Goal: Task Accomplishment & Management: Use online tool/utility

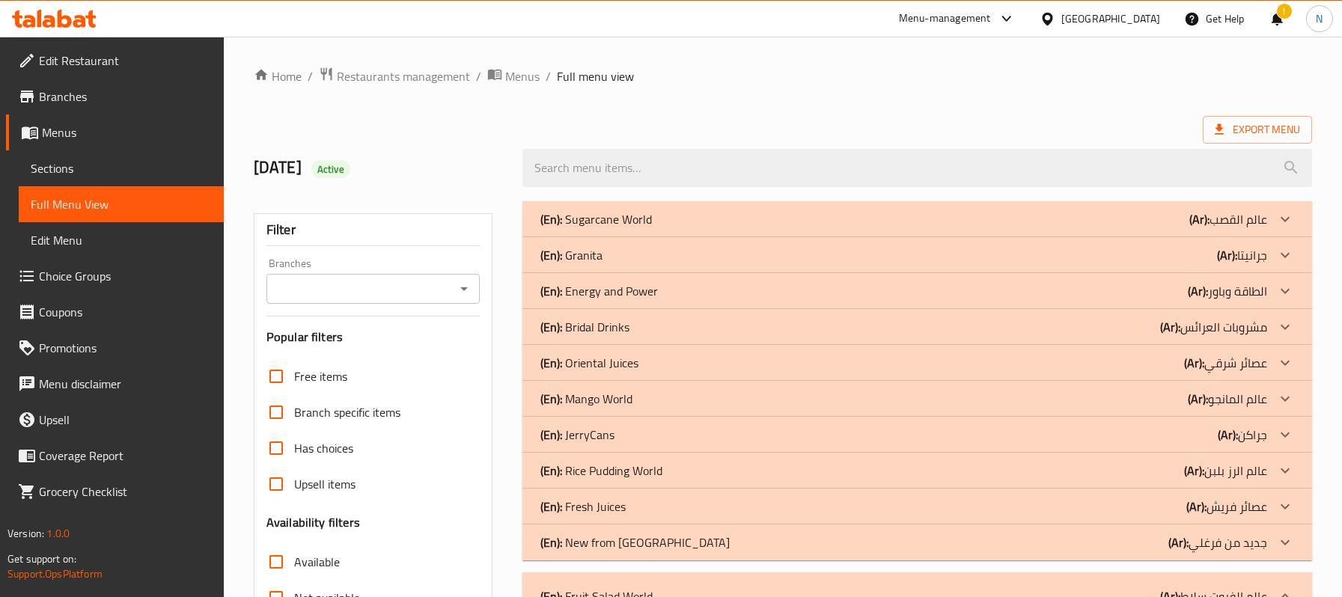
scroll to position [4911, 0]
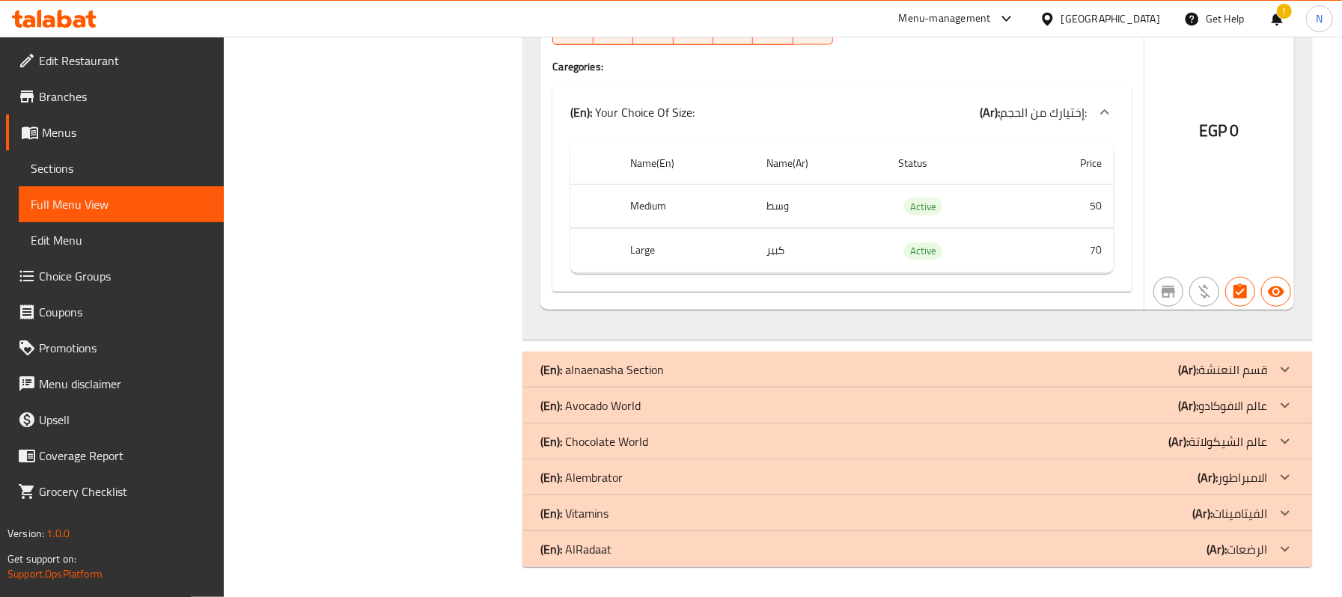
click at [1143, 16] on div "[GEOGRAPHIC_DATA]" at bounding box center [1110, 18] width 99 height 16
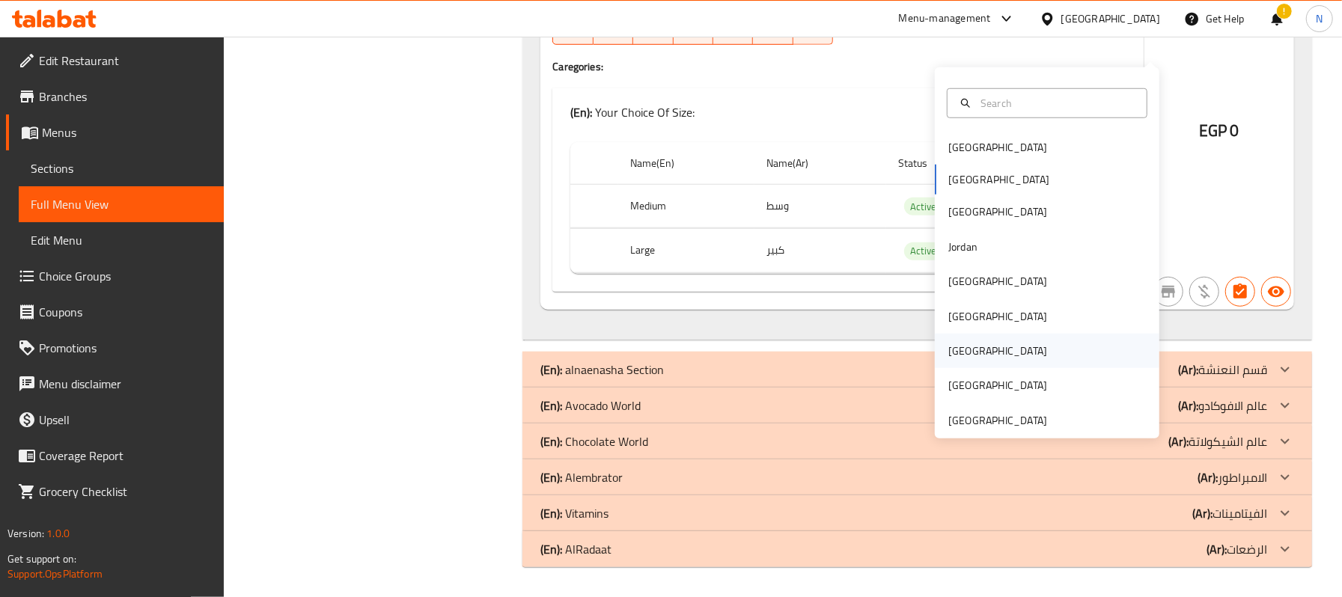
click at [958, 334] on div "[GEOGRAPHIC_DATA]" at bounding box center [997, 351] width 123 height 34
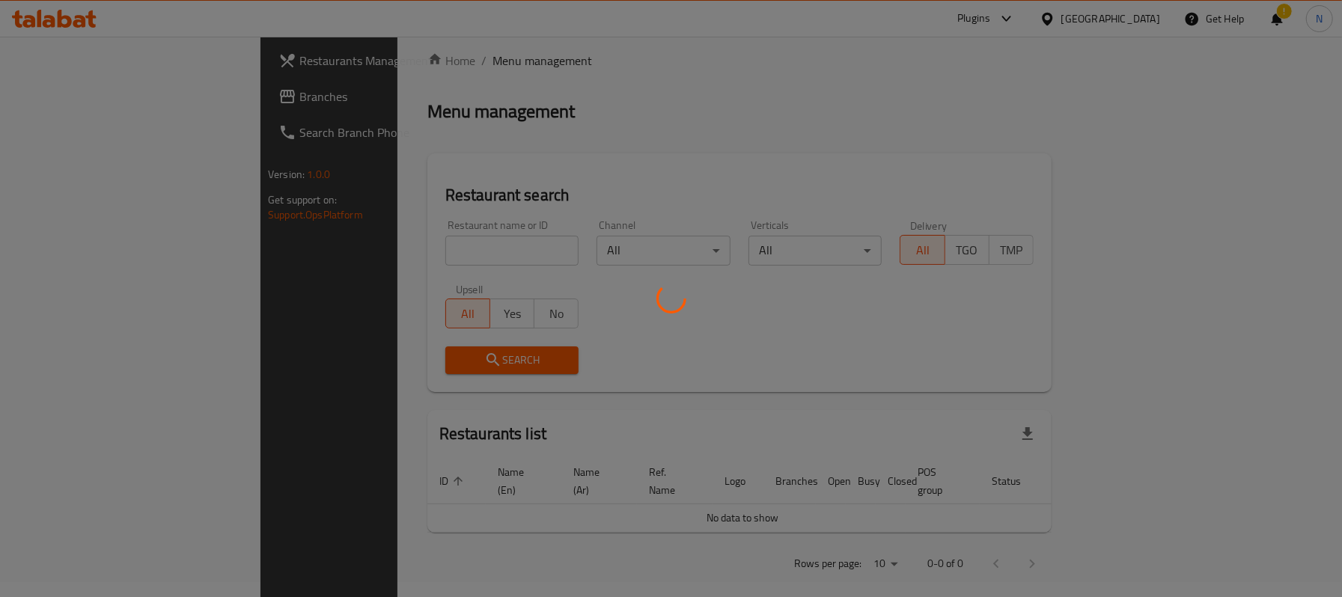
scroll to position [519, 0]
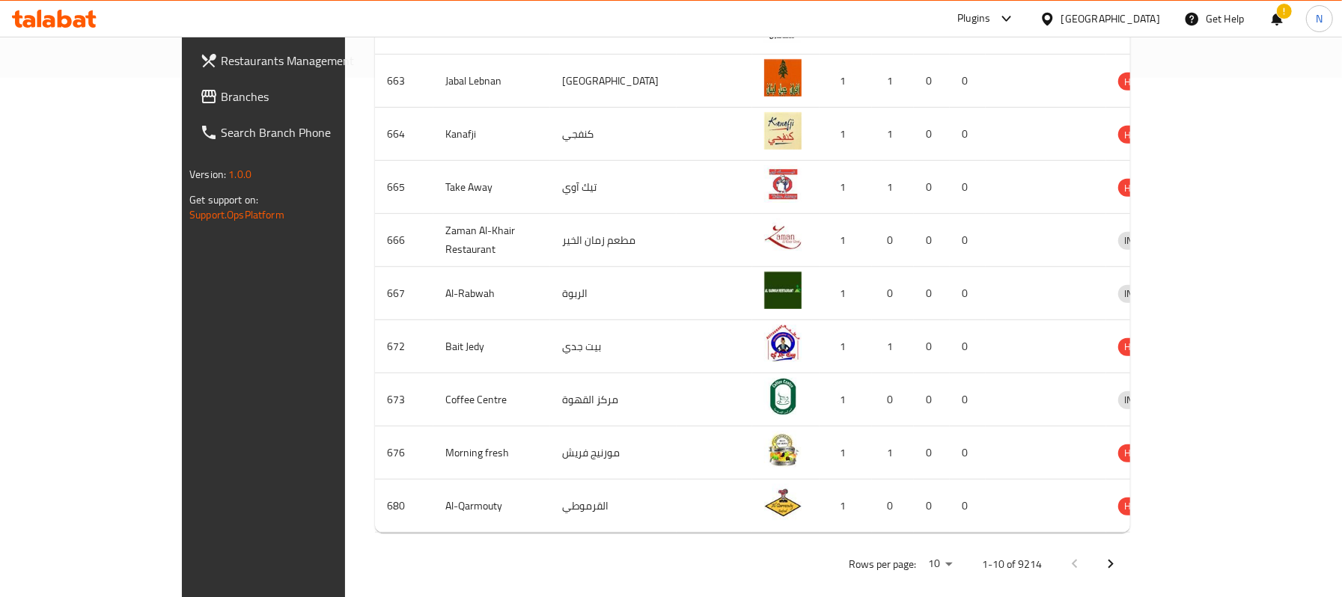
click at [221, 97] on span "Branches" at bounding box center [307, 97] width 173 height 18
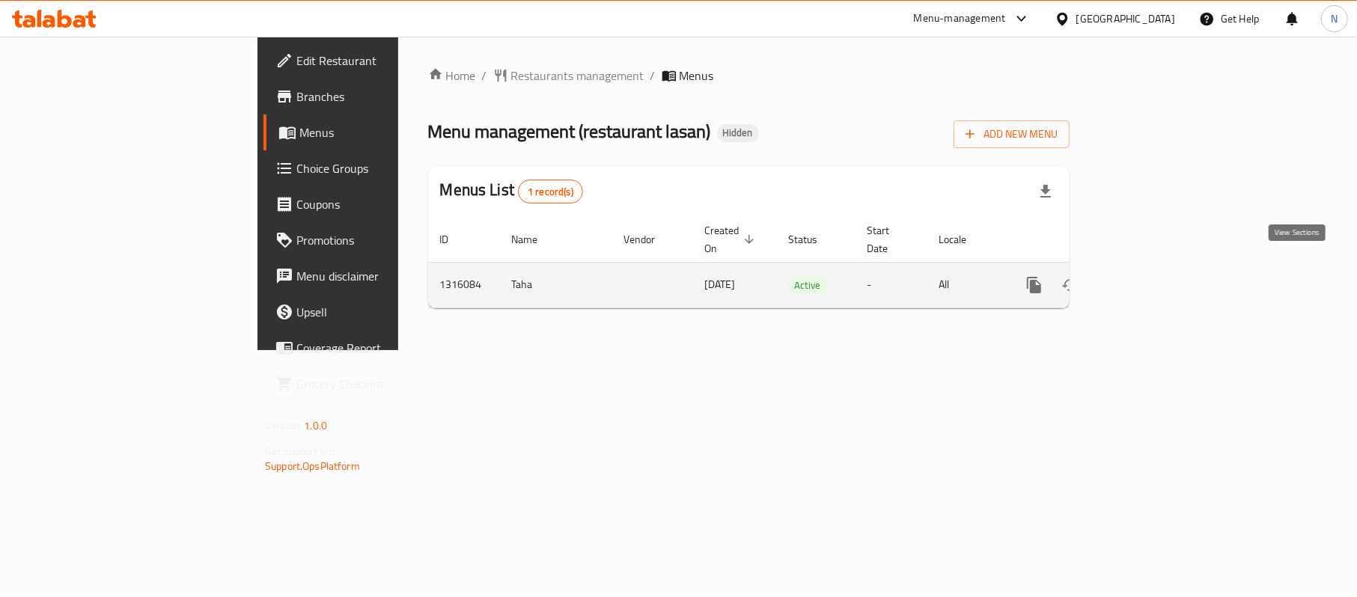
click at [1149, 278] on icon "enhanced table" at bounding box center [1141, 284] width 13 height 13
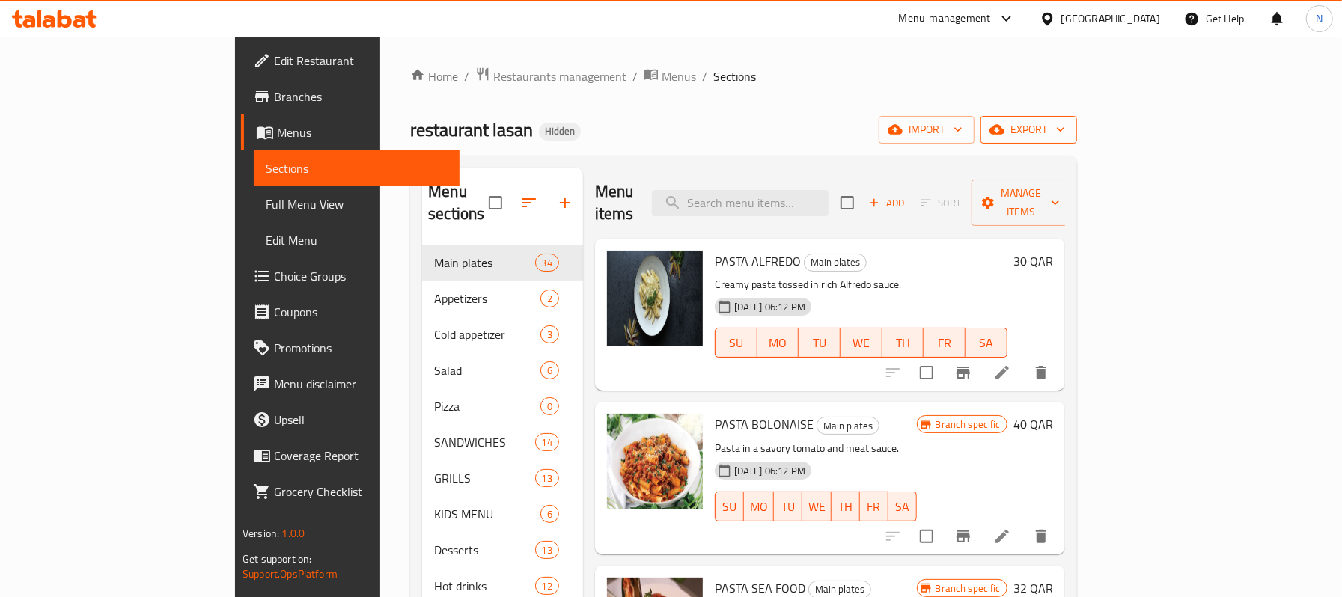
click at [1065, 126] on span "export" at bounding box center [1028, 129] width 73 height 19
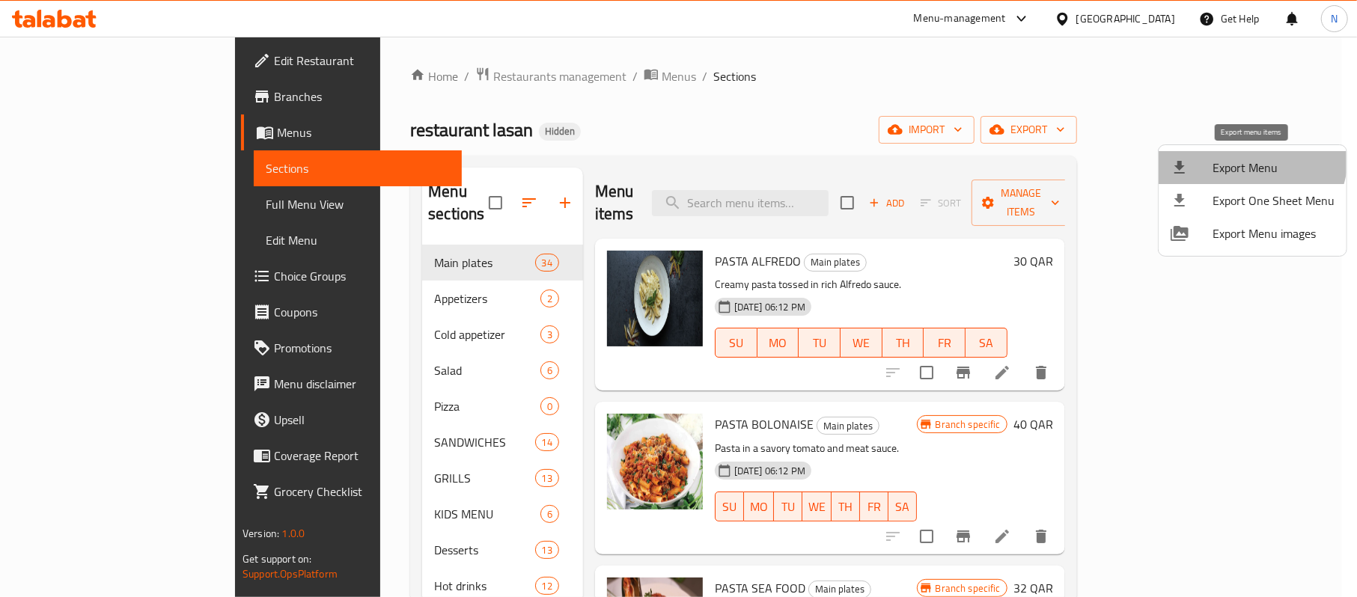
click at [1245, 159] on span "Export Menu" at bounding box center [1273, 168] width 122 height 18
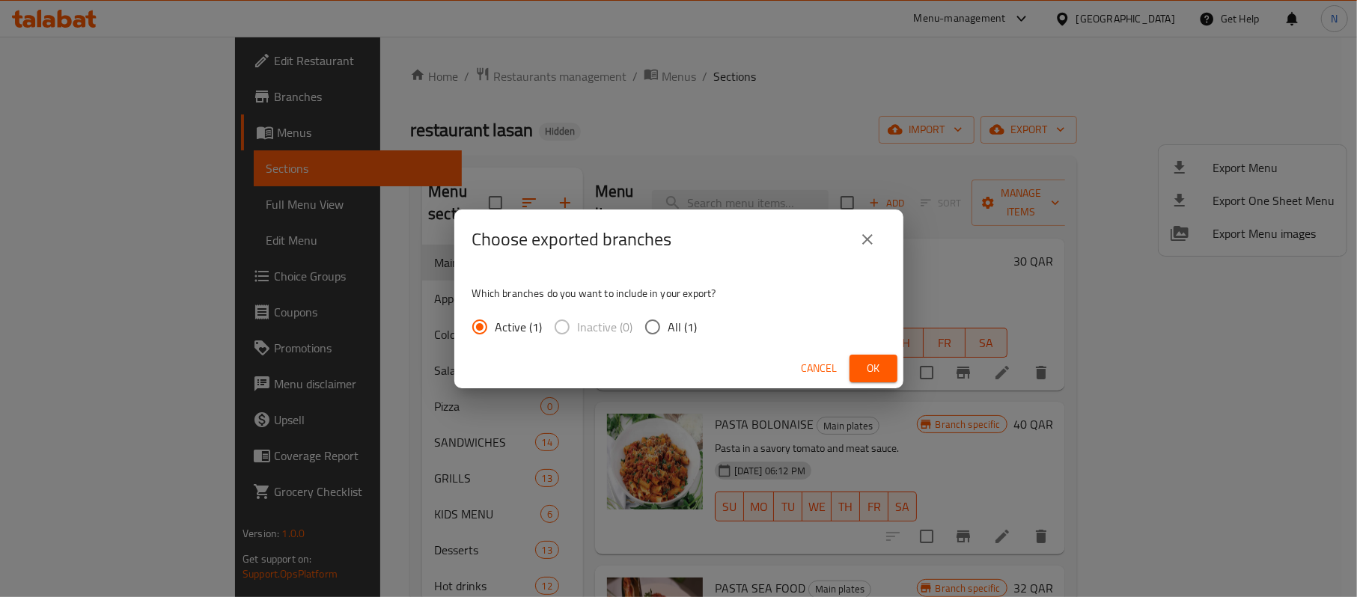
click at [676, 318] on span "All (1)" at bounding box center [682, 327] width 29 height 18
click at [668, 317] on input "All (1)" at bounding box center [652, 326] width 31 height 31
radio input "true"
click at [868, 371] on span "Ok" at bounding box center [873, 368] width 24 height 19
